Goal: Task Accomplishment & Management: Use online tool/utility

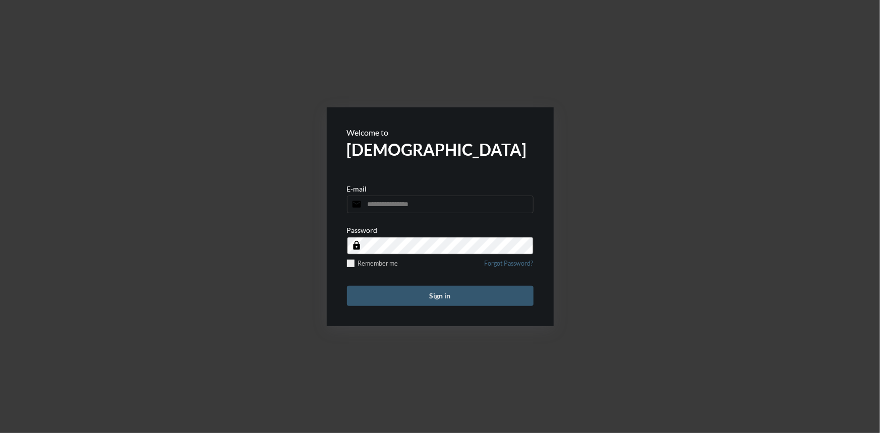
type input "**********"
click at [442, 291] on button "Sign in" at bounding box center [440, 296] width 187 height 20
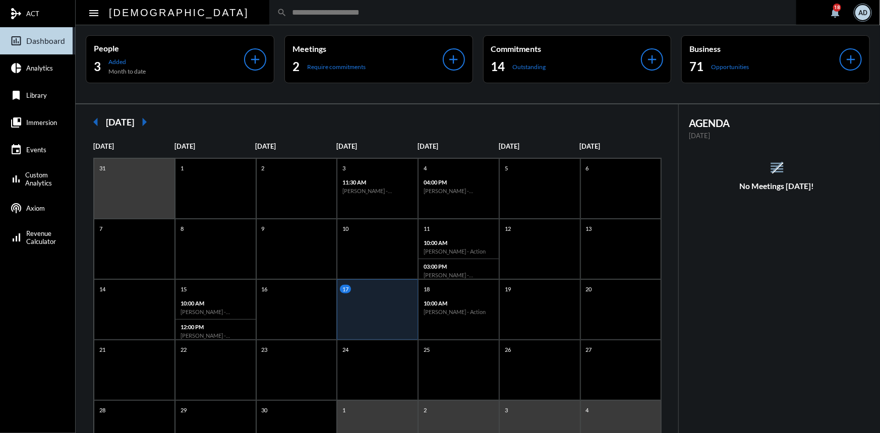
click at [287, 12] on input "text" at bounding box center [538, 12] width 502 height 9
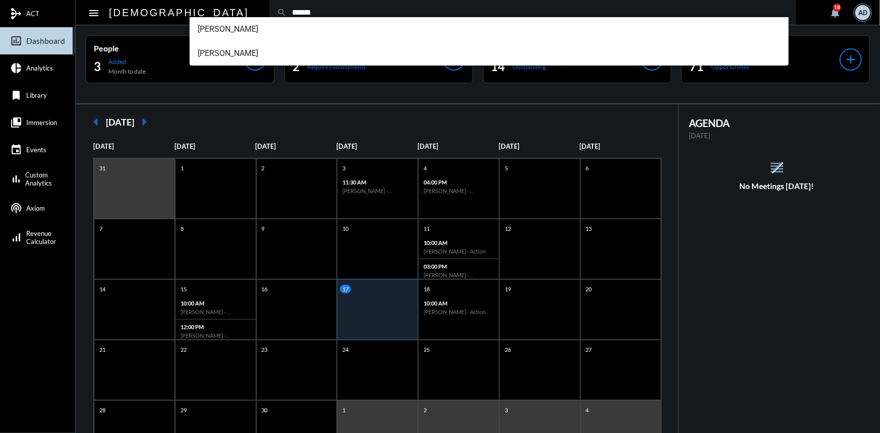
type input "******"
